Goal: Task Accomplishment & Management: Use online tool/utility

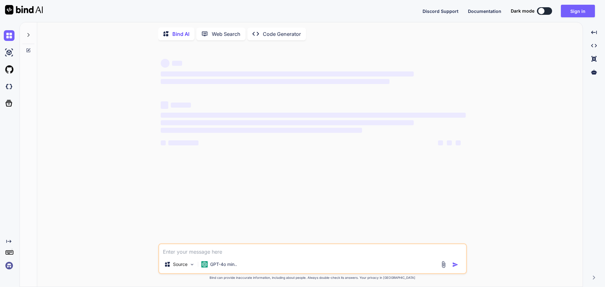
click at [4, 190] on div "Created with Pixso." at bounding box center [8, 149] width 17 height 244
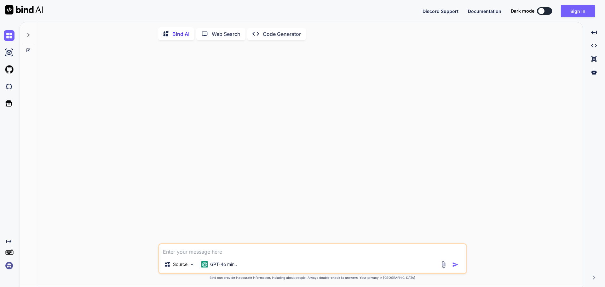
click at [8, 266] on img at bounding box center [9, 266] width 11 height 11
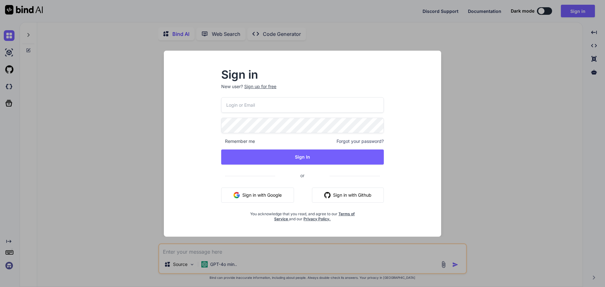
type textarea "x"
click at [272, 106] on input "email" at bounding box center [302, 104] width 162 height 15
type input "nagesh"
type textarea "x"
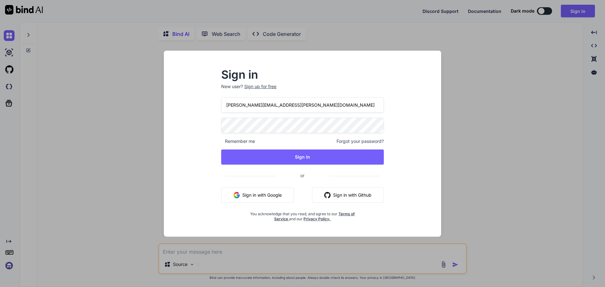
type input "nagesh@vemula.org"
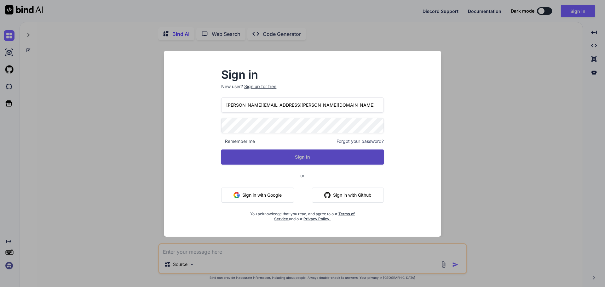
click at [303, 157] on button "Sign In" at bounding box center [302, 157] width 162 height 15
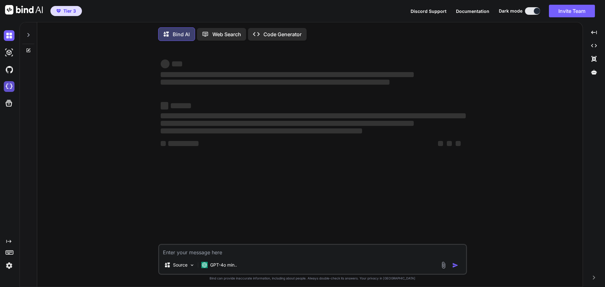
type textarea "x"
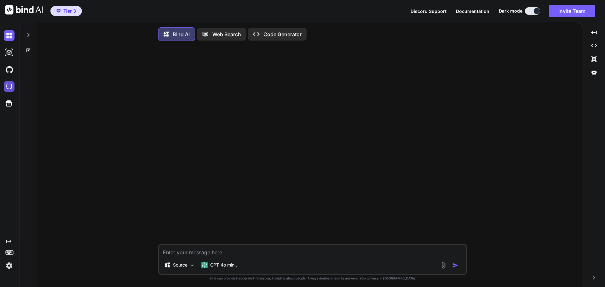
click at [9, 85] on img at bounding box center [9, 86] width 11 height 11
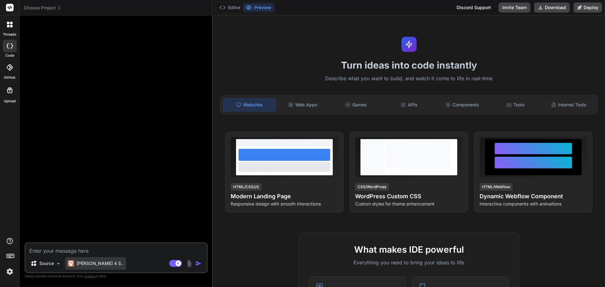
click at [90, 264] on p "[PERSON_NAME] 4 S.." at bounding box center [100, 264] width 47 height 6
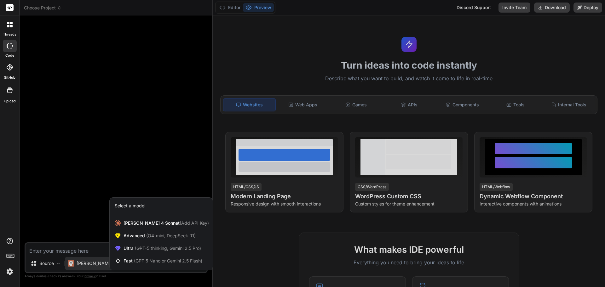
click at [90, 264] on div at bounding box center [302, 143] width 605 height 287
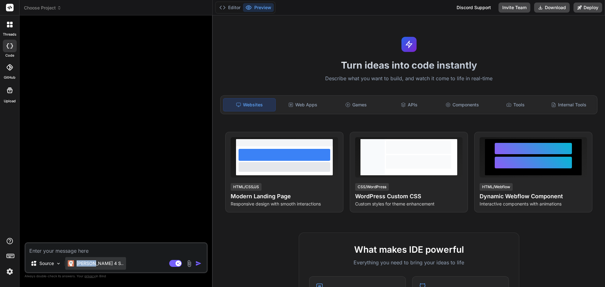
click at [90, 264] on p "[PERSON_NAME] 4 S.." at bounding box center [100, 264] width 47 height 6
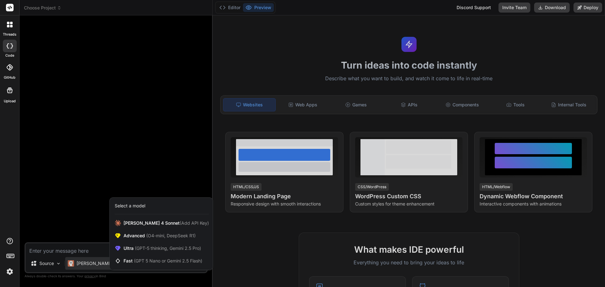
click at [90, 264] on div at bounding box center [302, 143] width 605 height 287
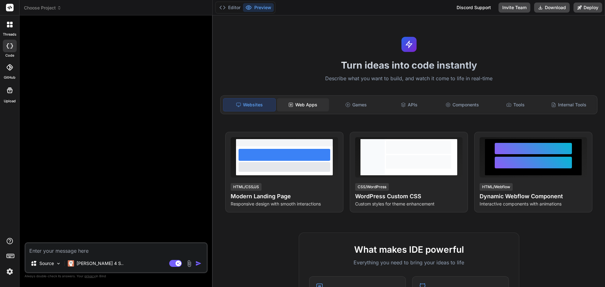
click at [306, 108] on div "Web Apps" at bounding box center [303, 104] width 52 height 13
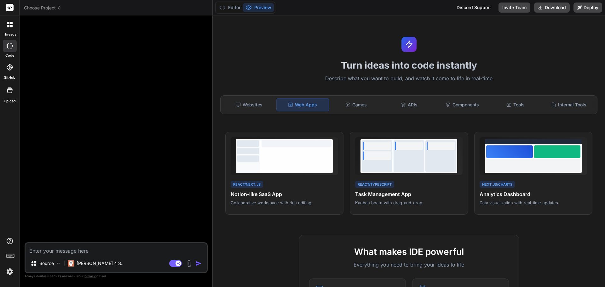
click at [53, 6] on span "Choose Project" at bounding box center [42, 8] width 37 height 6
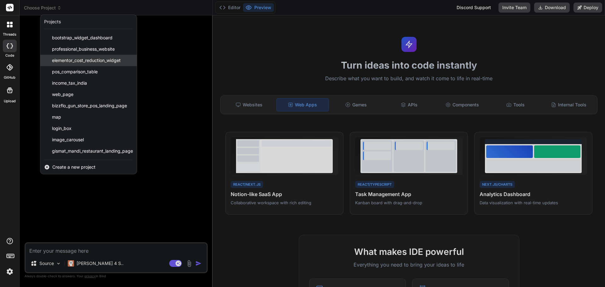
scroll to position [89, 0]
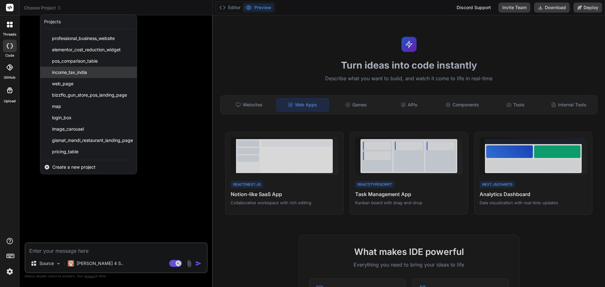
click at [90, 72] on div "income_tax_india" at bounding box center [88, 72] width 96 height 11
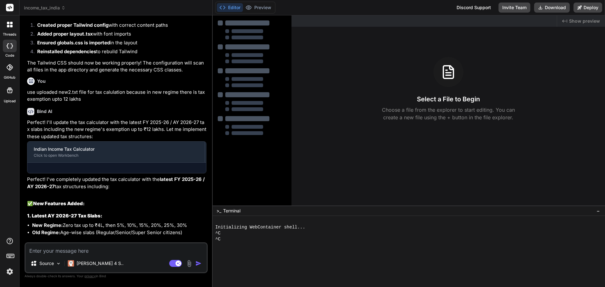
scroll to position [722, 0]
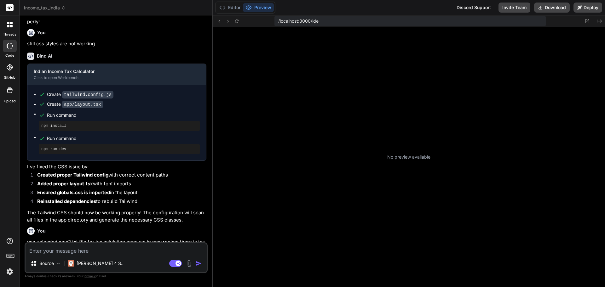
type textarea "x"
